Goal: Information Seeking & Learning: Learn about a topic

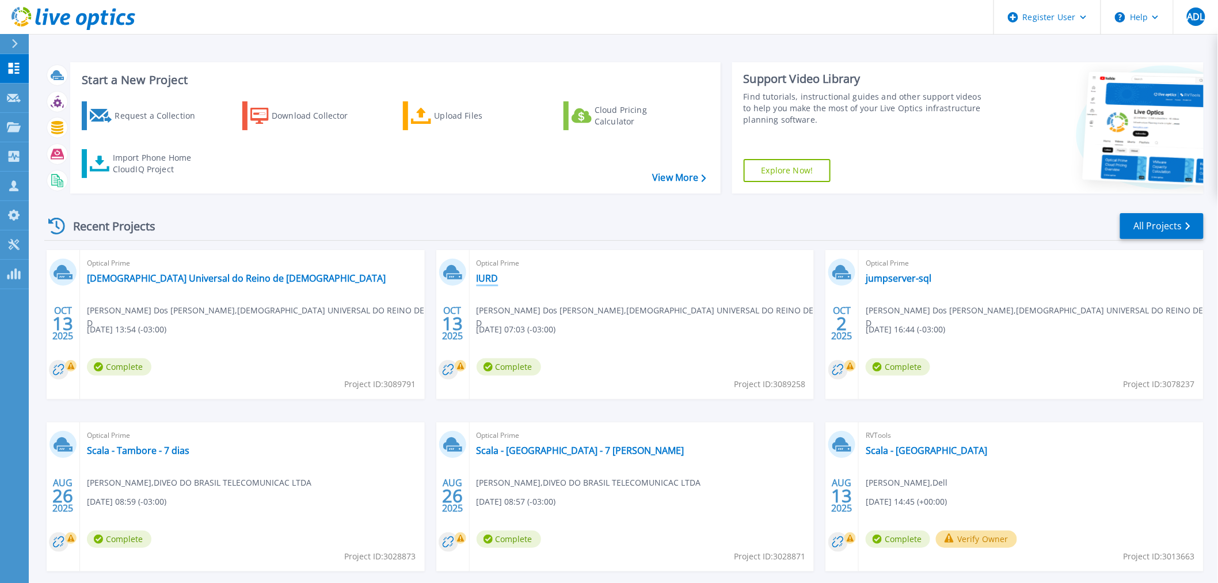
click at [489, 279] on link "IURD" at bounding box center [488, 278] width 22 height 12
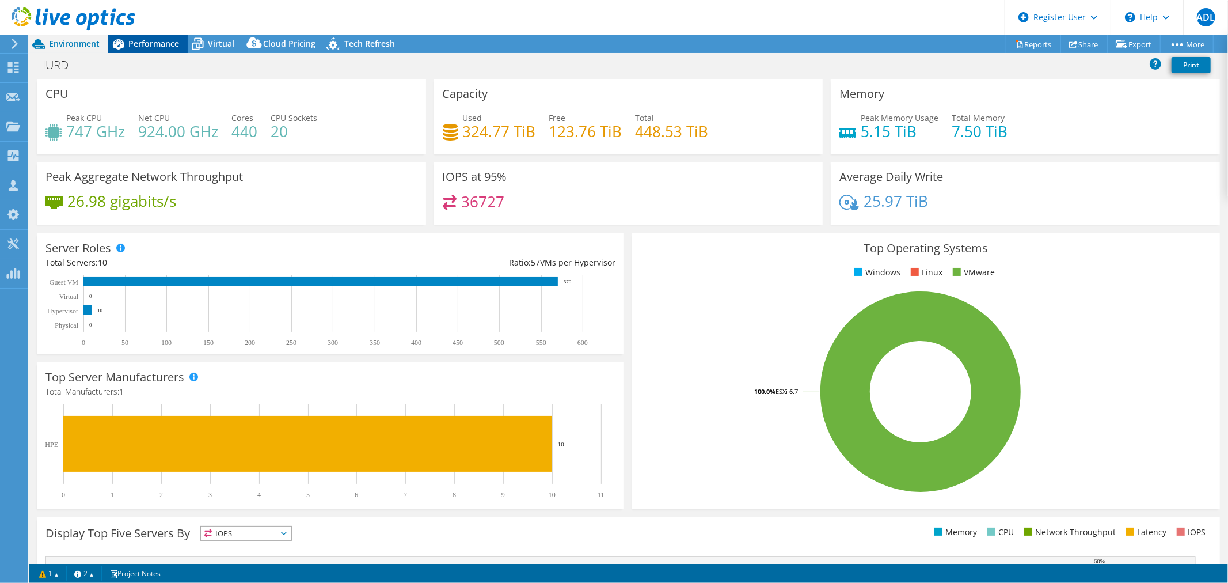
click at [142, 45] on span "Performance" at bounding box center [153, 43] width 51 height 11
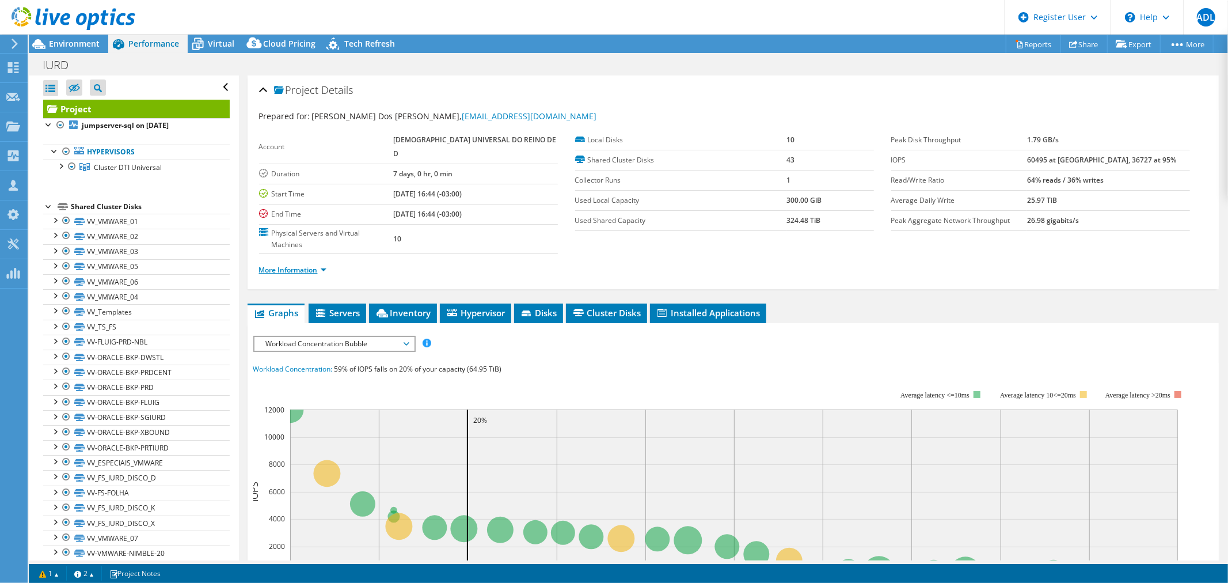
click at [313, 265] on link "More Information" at bounding box center [292, 270] width 67 height 10
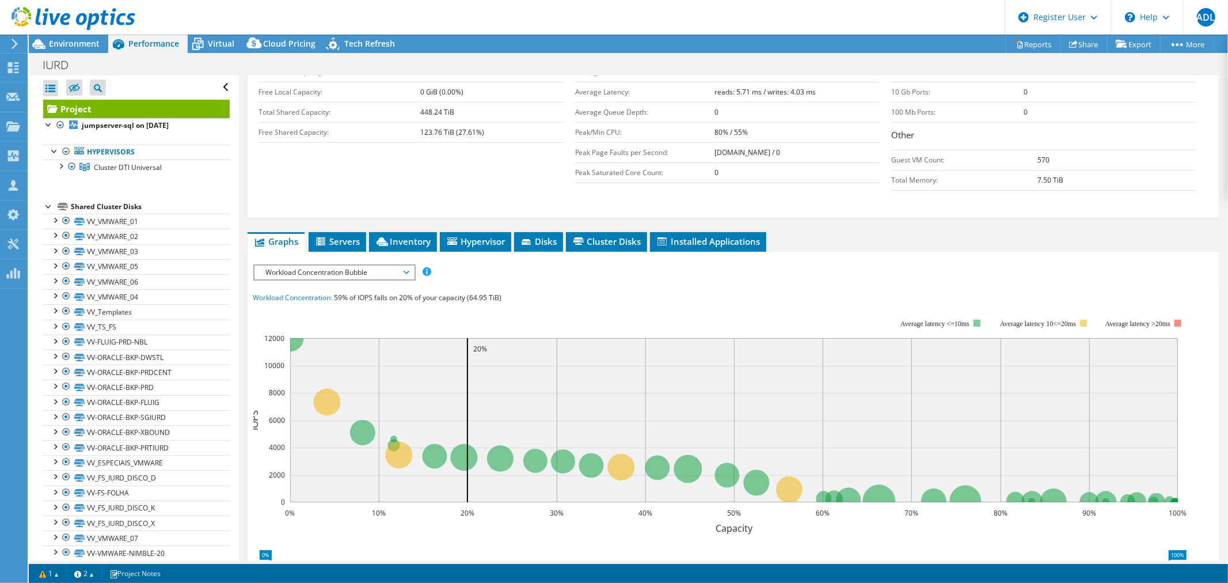
scroll to position [320, 0]
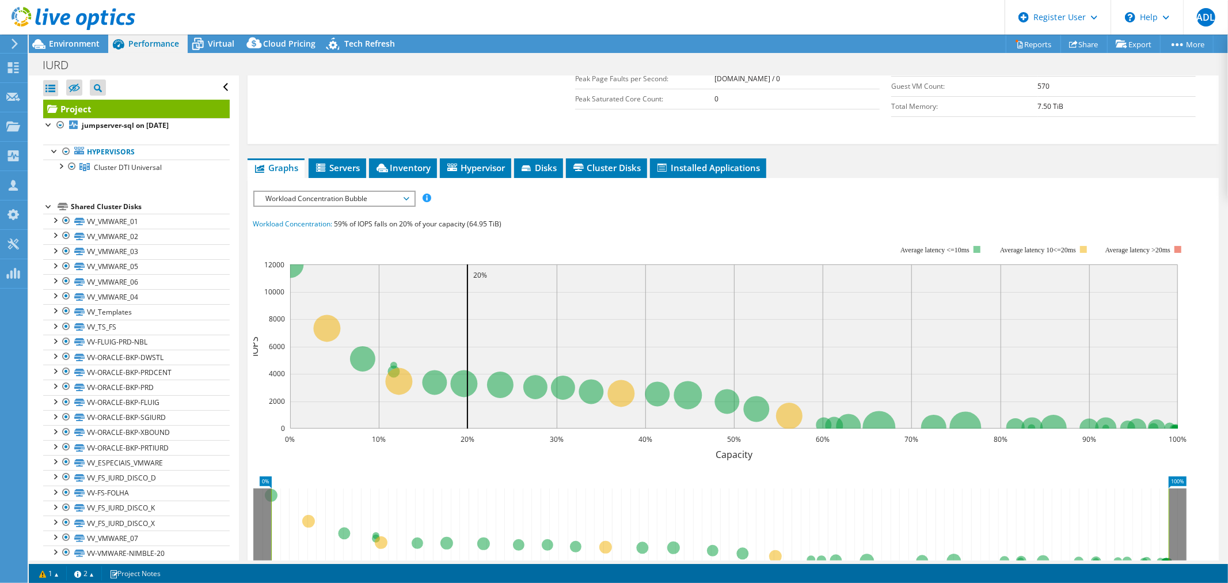
click at [352, 192] on span "Workload Concentration Bubble" at bounding box center [334, 199] width 148 height 14
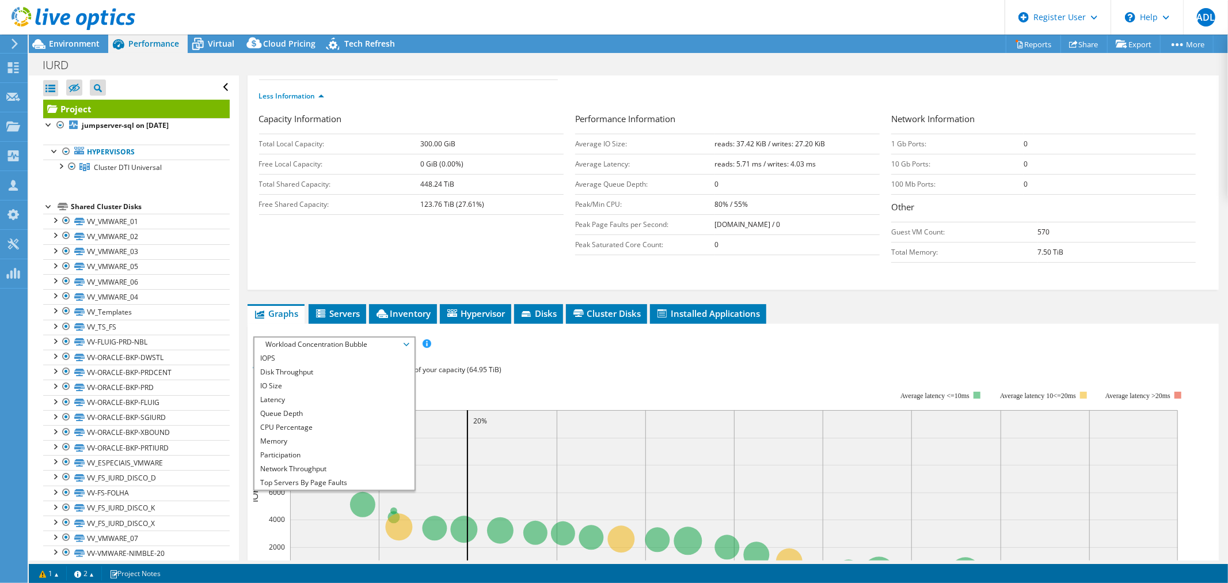
scroll to position [192, 0]
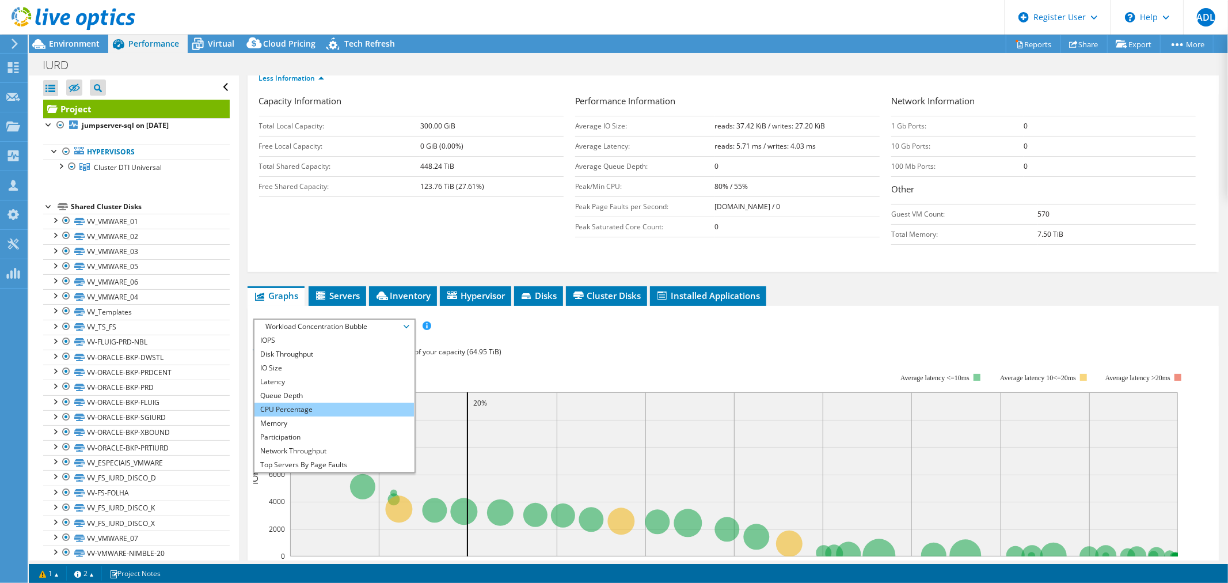
click at [321, 402] on li "CPU Percentage" at bounding box center [335, 409] width 160 height 14
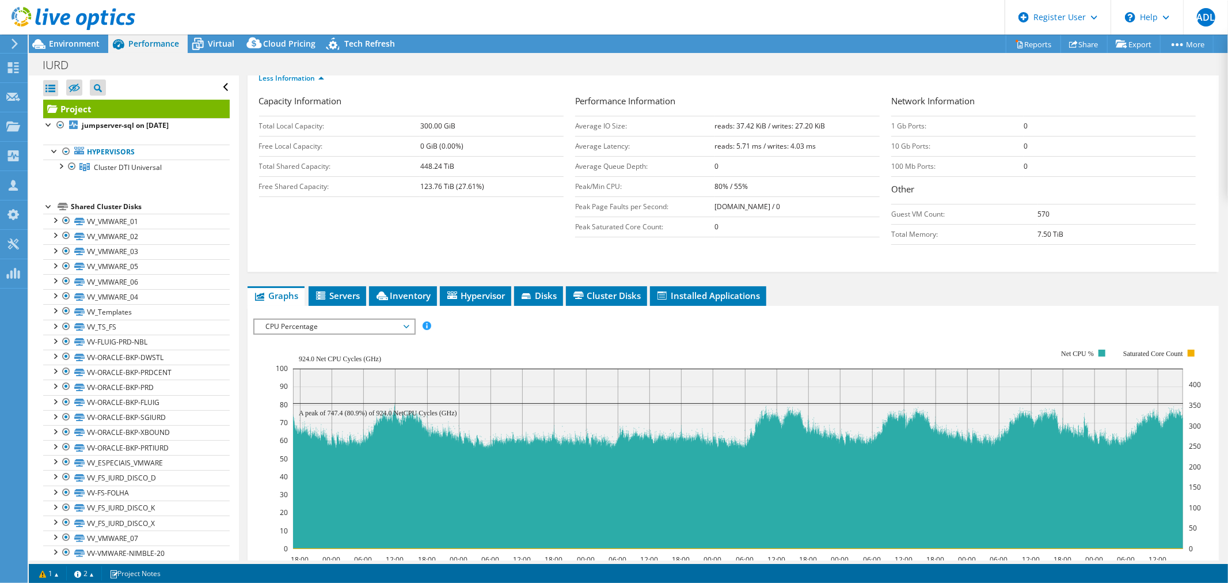
drag, startPoint x: 462, startPoint y: 355, endPoint x: 431, endPoint y: 352, distance: 31.3
click at [432, 369] on rect at bounding box center [738, 459] width 890 height 180
click at [347, 320] on span "CPU Percentage" at bounding box center [334, 327] width 148 height 14
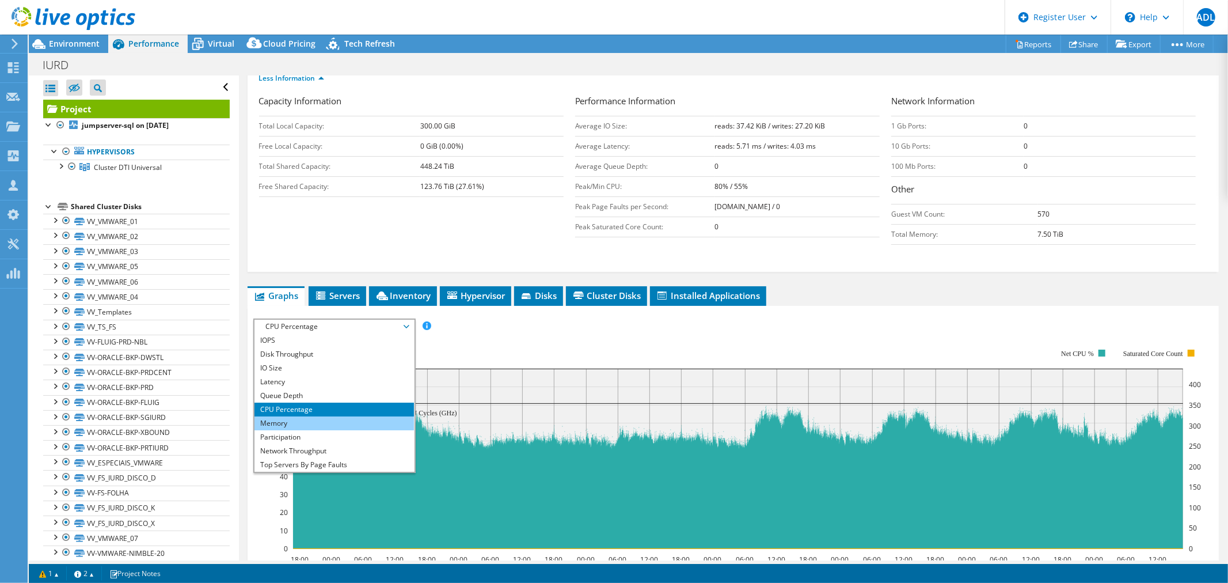
click at [315, 416] on li "Memory" at bounding box center [335, 423] width 160 height 14
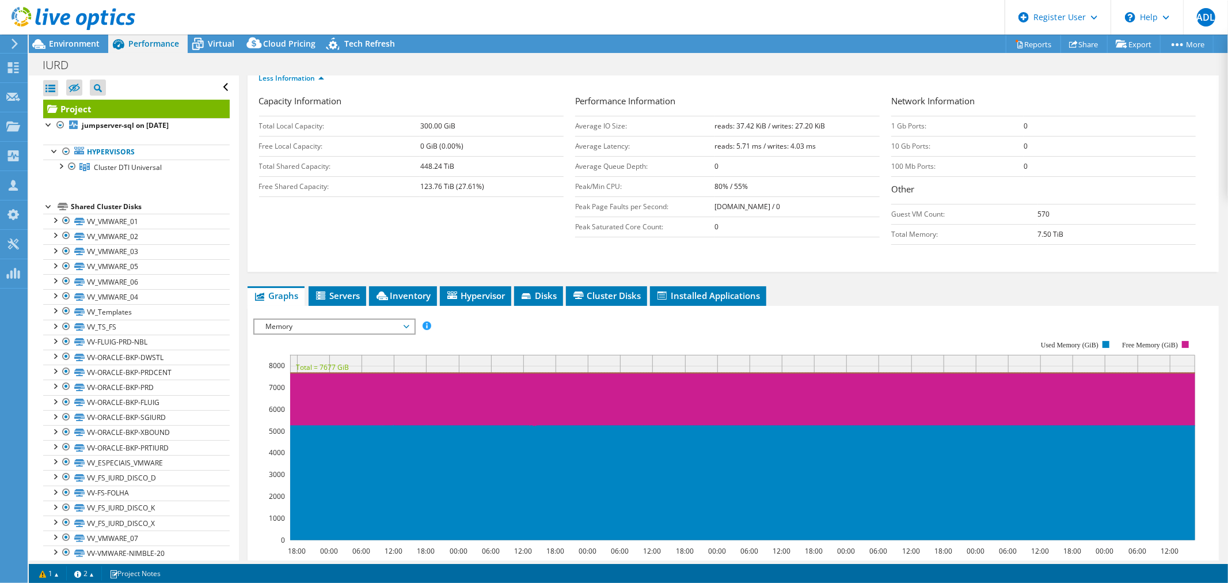
click at [347, 320] on span "Memory" at bounding box center [334, 327] width 148 height 14
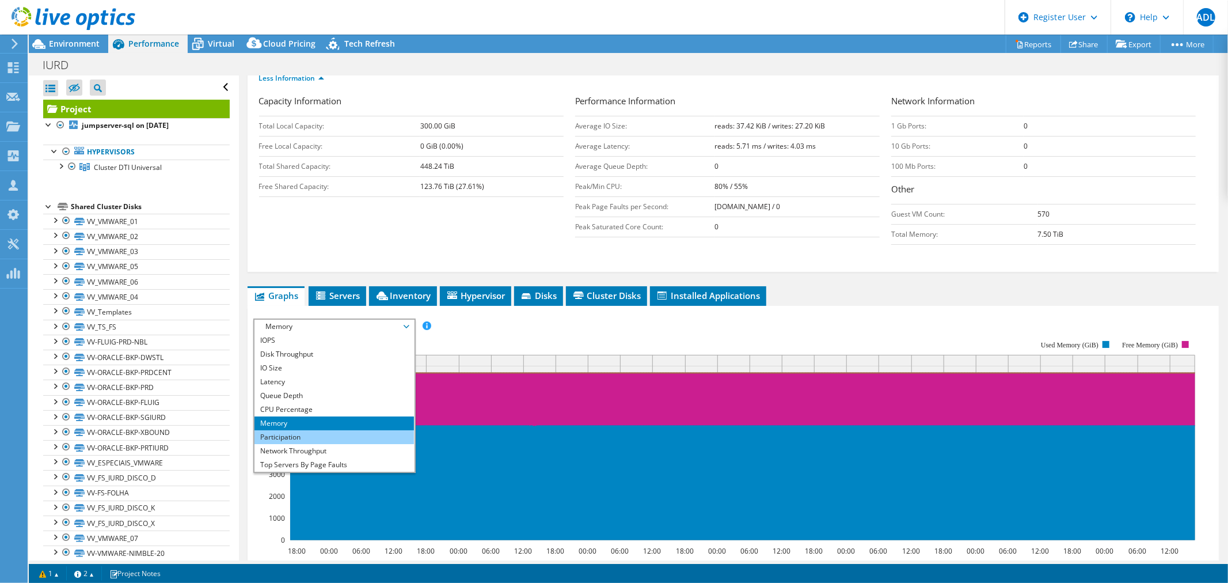
click at [309, 430] on li "Participation" at bounding box center [335, 437] width 160 height 14
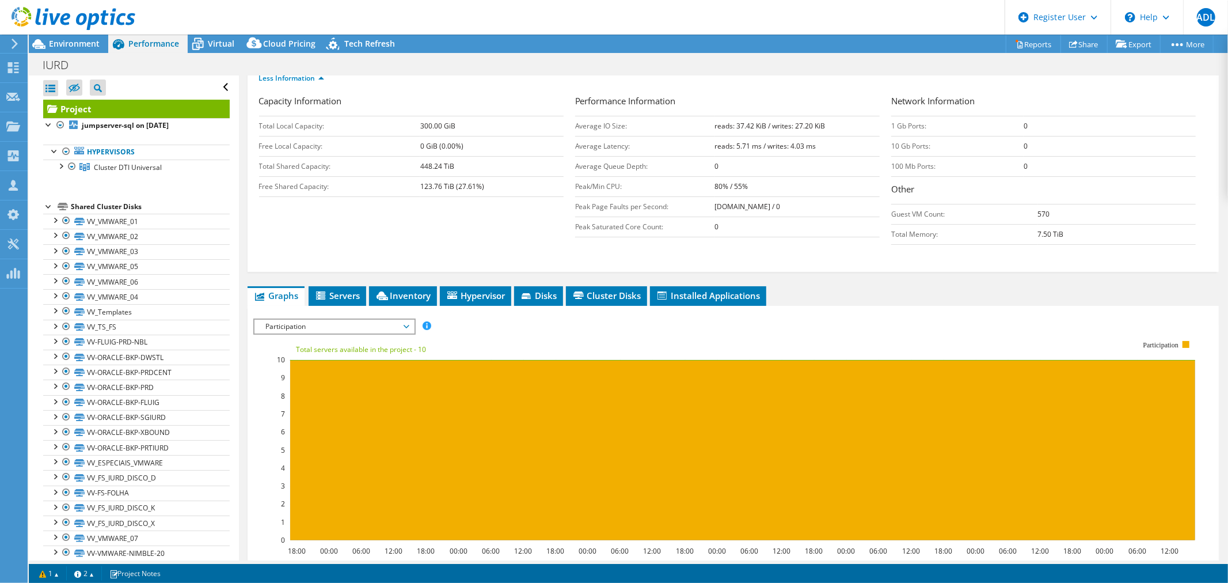
click at [328, 320] on span "Participation" at bounding box center [334, 327] width 148 height 14
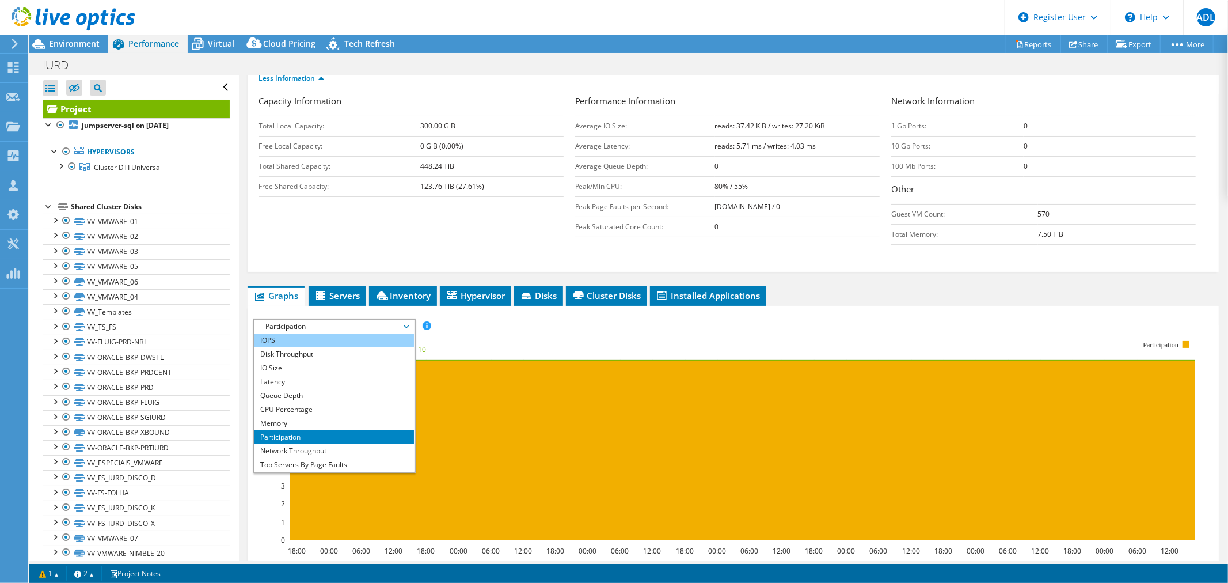
click at [321, 333] on li "IOPS" at bounding box center [335, 340] width 160 height 14
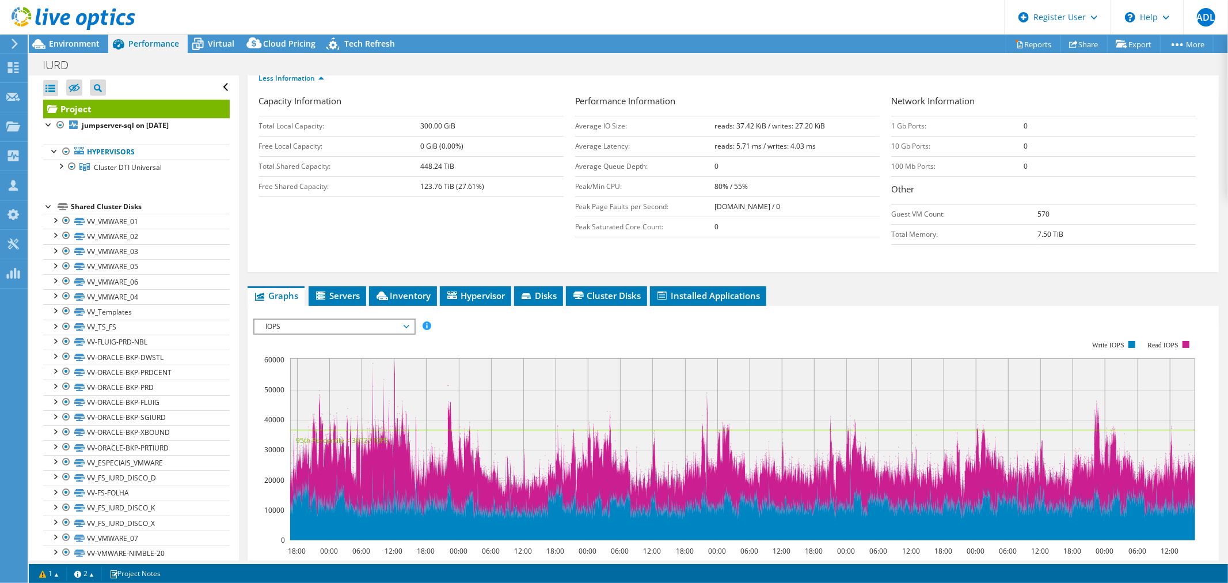
click at [333, 320] on span "IOPS" at bounding box center [334, 327] width 148 height 14
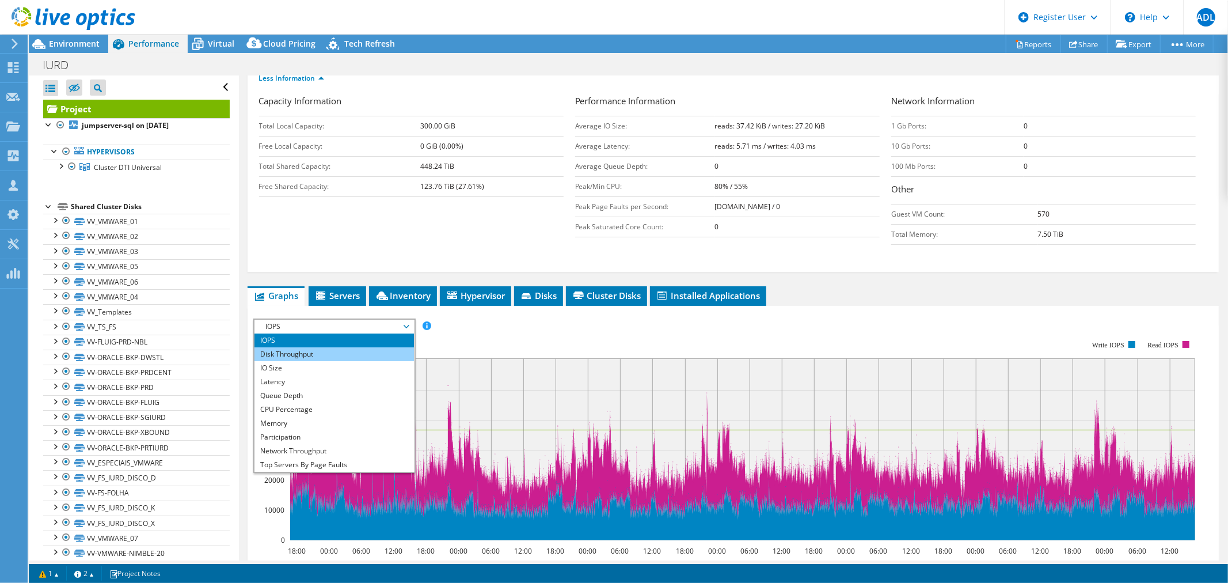
click at [319, 347] on li "Disk Throughput" at bounding box center [335, 354] width 160 height 14
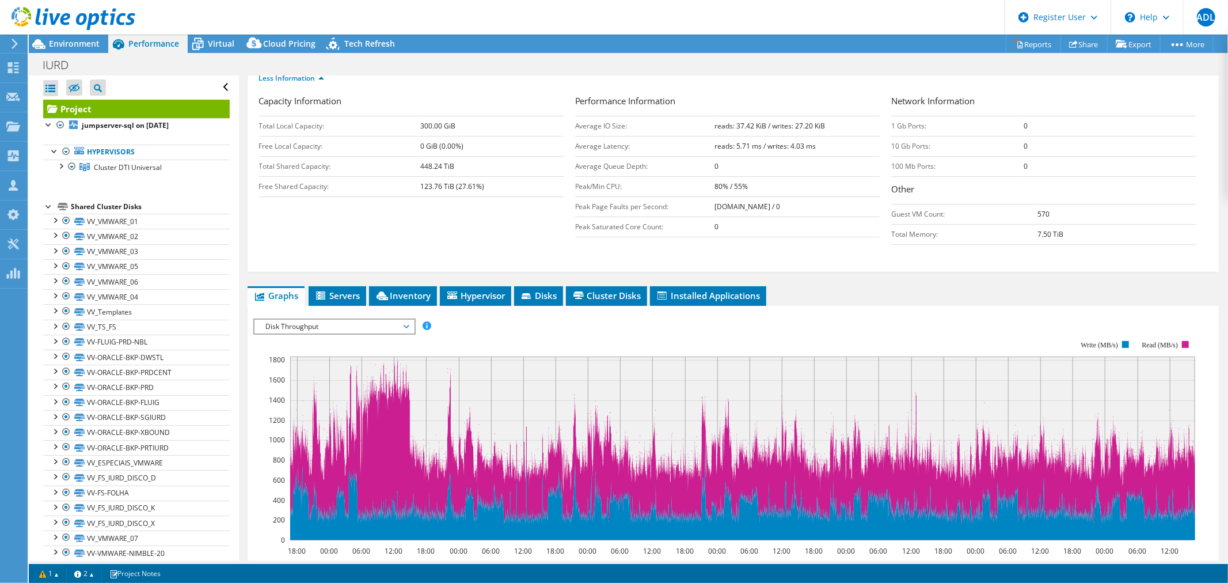
click at [353, 320] on span "Disk Throughput" at bounding box center [334, 327] width 148 height 14
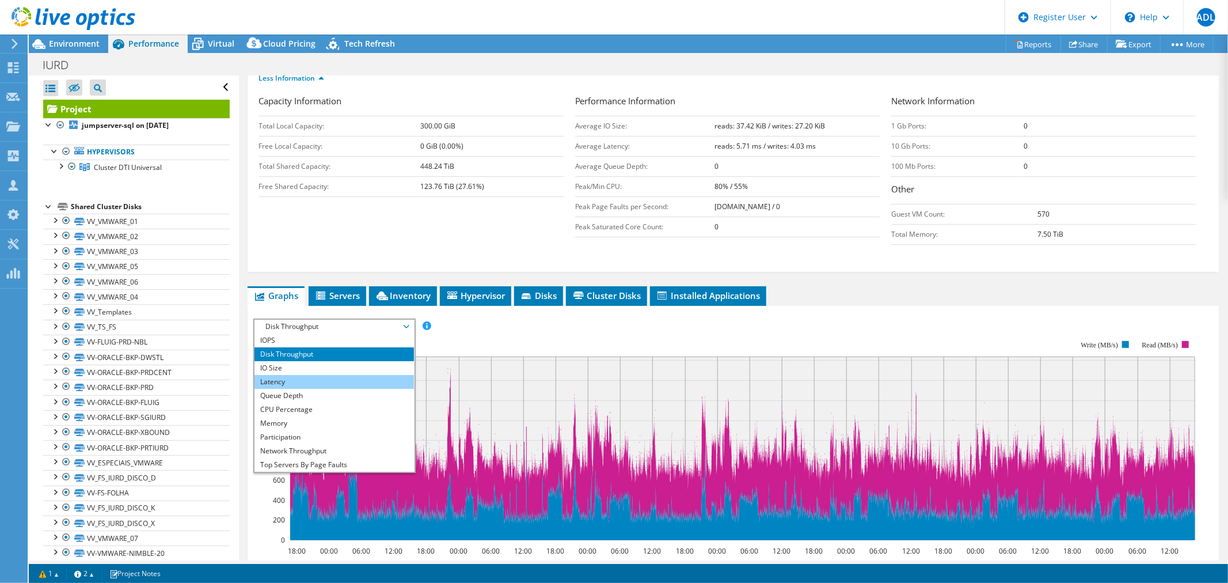
click at [343, 375] on li "Latency" at bounding box center [335, 382] width 160 height 14
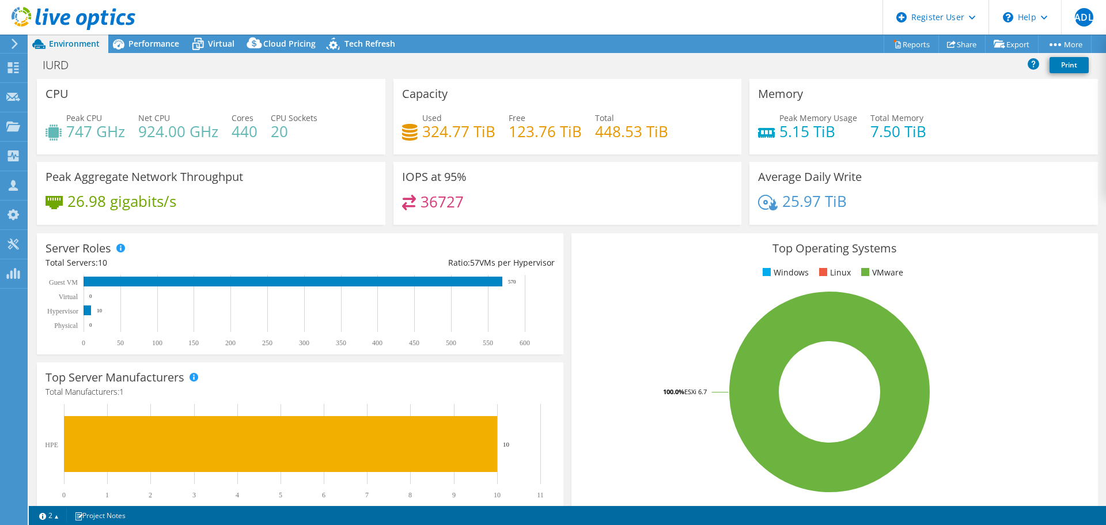
select select "USD"
